Goal: Information Seeking & Learning: Learn about a topic

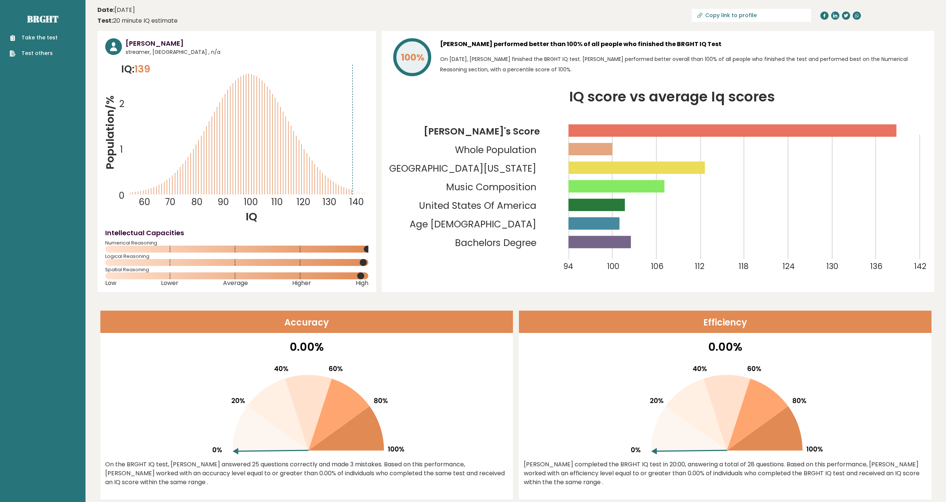
drag, startPoint x: 126, startPoint y: 41, endPoint x: 177, endPoint y: 43, distance: 51.0
click at [177, 43] on div "[PERSON_NAME] streamer, [GEOGRAPHIC_DATA] , n/a" at bounding box center [236, 47] width 263 height 18
click at [177, 44] on h3 "[PERSON_NAME]" at bounding box center [247, 43] width 243 height 10
click at [171, 52] on span "streamer, [GEOGRAPHIC_DATA] , n/a" at bounding box center [247, 52] width 243 height 8
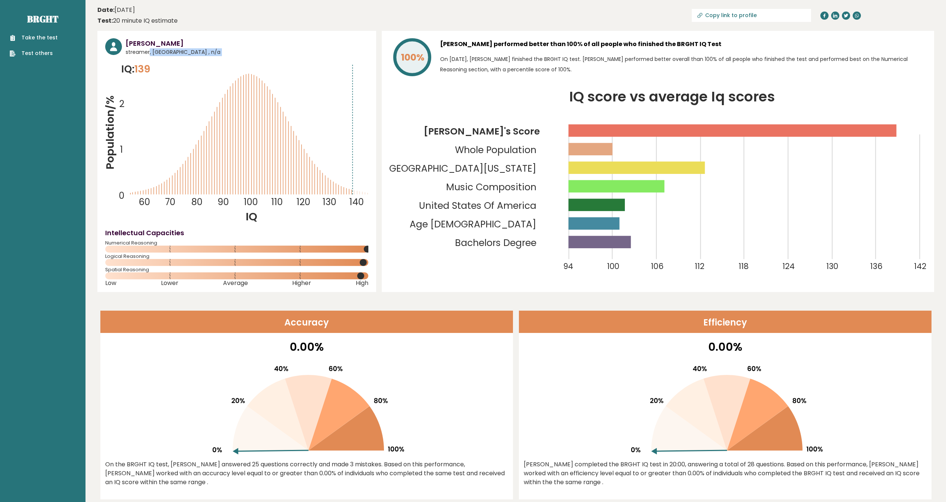
click at [171, 52] on span "streamer, [GEOGRAPHIC_DATA] , n/a" at bounding box center [247, 52] width 243 height 8
click at [226, 216] on icon "Population/% IQ 0 1 2 60 70 80 90 100 110 120 130 140" at bounding box center [236, 143] width 263 height 162
drag, startPoint x: 358, startPoint y: 193, endPoint x: 372, endPoint y: 196, distance: 15.2
click at [372, 196] on div "[PERSON_NAME] streamer, [GEOGRAPHIC_DATA] , n/a IQ: 139 Population/% IQ 0 1 2 6…" at bounding box center [236, 161] width 279 height 261
click at [399, 272] on icon "IQ score vs average Iq scores 94 100 106 112 118 124 130 136 142 [PERSON_NAME]'…" at bounding box center [658, 187] width 537 height 194
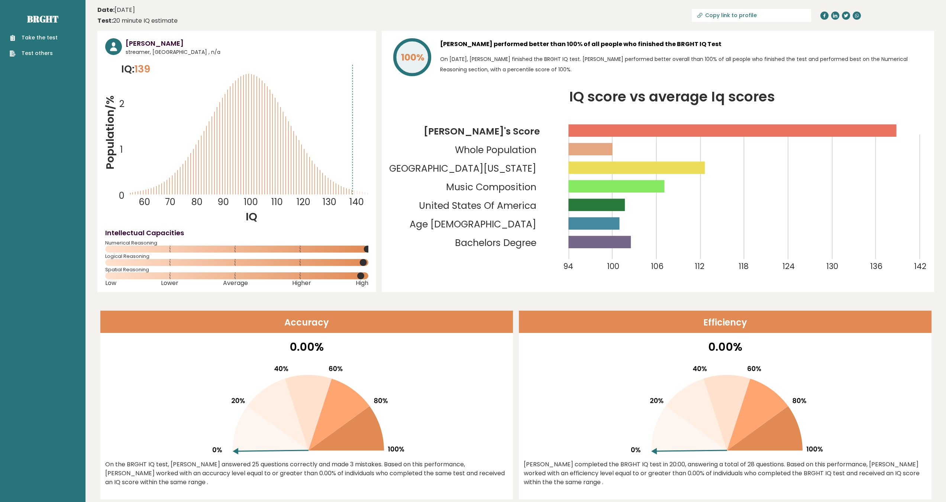
scroll to position [186, 0]
